Goal: Task Accomplishment & Management: Complete application form

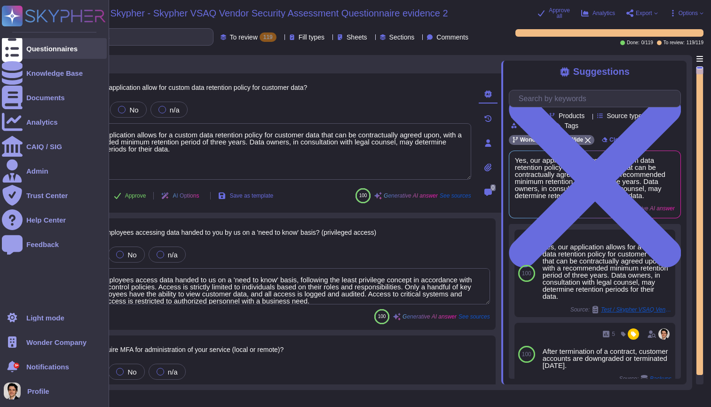
type textarea "Yes, our application allows for a custom data retention policy for customer dat…"
type textarea "Yes, our employees access data handed to us on a 'need to know' basis, followin…"
type textarea "Yes, we require Multi-Factor Authentication (MFA) for the administration of our…"
type textarea "Yes, our application allows for a custom data retention policy for customer dat…"
type textarea "Yes, our employees access data handed to us on a 'need to know' basis, followin…"
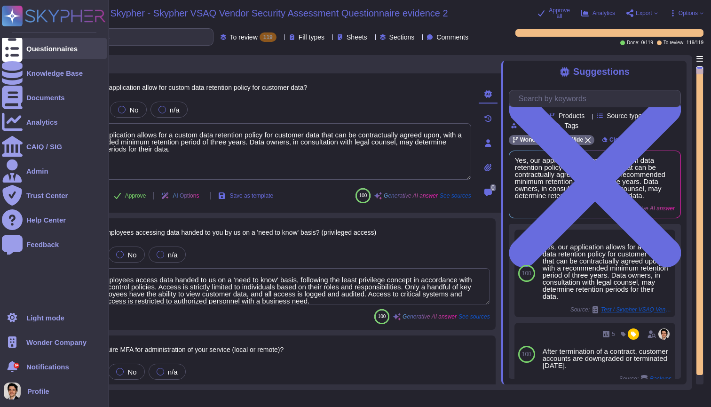
scroll to position [530, 0]
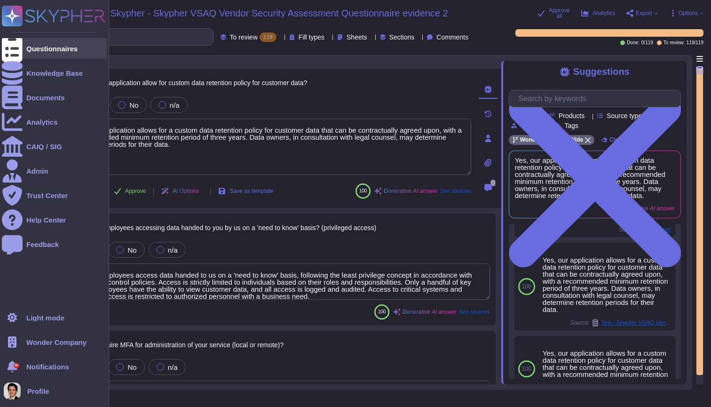
click at [34, 47] on div "Questionnaires" at bounding box center [51, 48] width 51 height 7
